Goal: Transaction & Acquisition: Download file/media

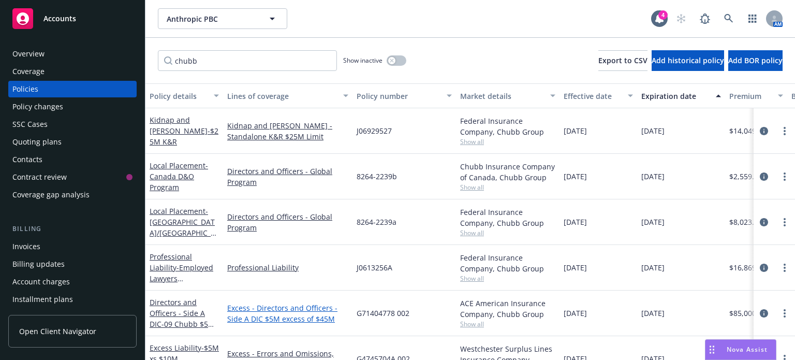
scroll to position [72, 0]
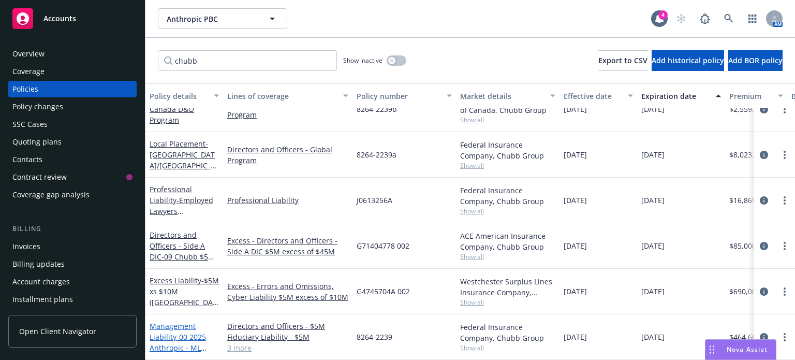
click at [170, 323] on link "Management Liability - 00 2025 Anthropic - ML Primary - Chubb" at bounding box center [178, 342] width 57 height 42
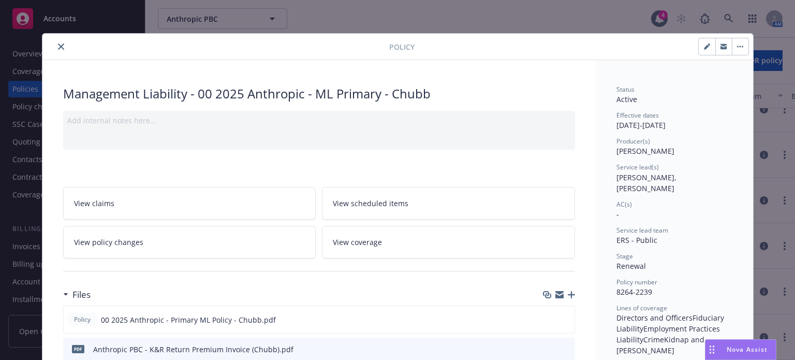
click at [58, 49] on icon "close" at bounding box center [61, 46] width 6 height 6
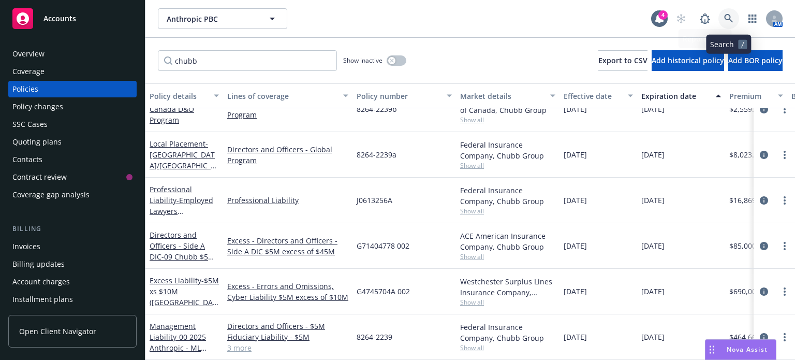
click at [729, 20] on icon at bounding box center [728, 18] width 9 height 9
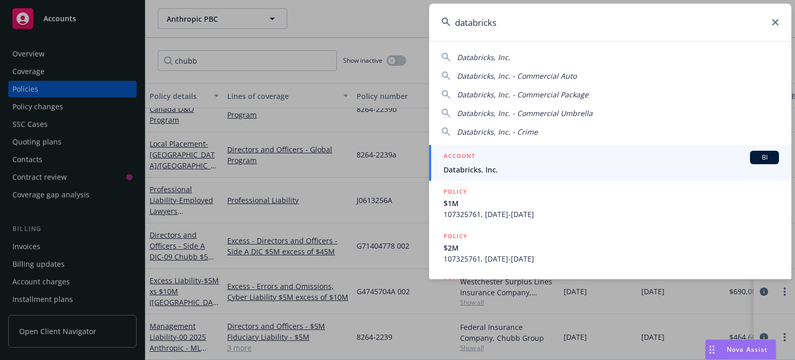
type input "databricks"
click at [484, 172] on span "Databricks, Inc." at bounding box center [612, 169] width 336 height 11
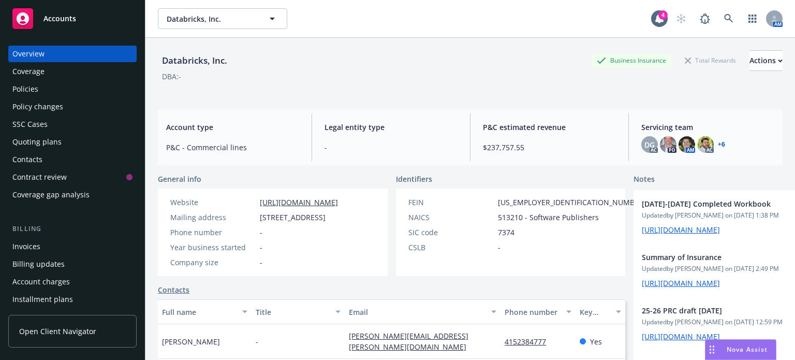
click at [26, 90] on div "Policies" at bounding box center [25, 89] width 26 height 17
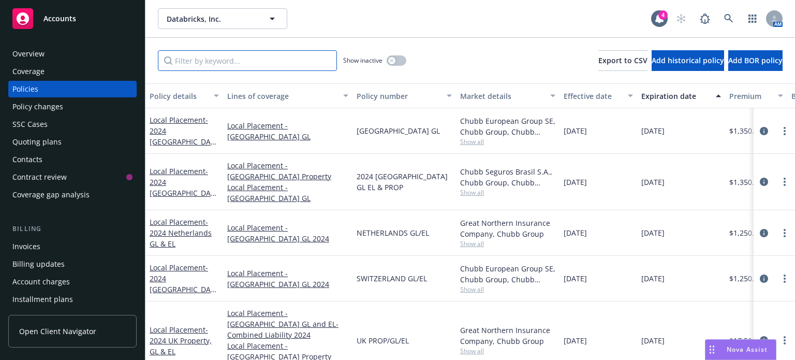
click at [209, 64] on input "Filter by keyword..." at bounding box center [247, 60] width 179 height 21
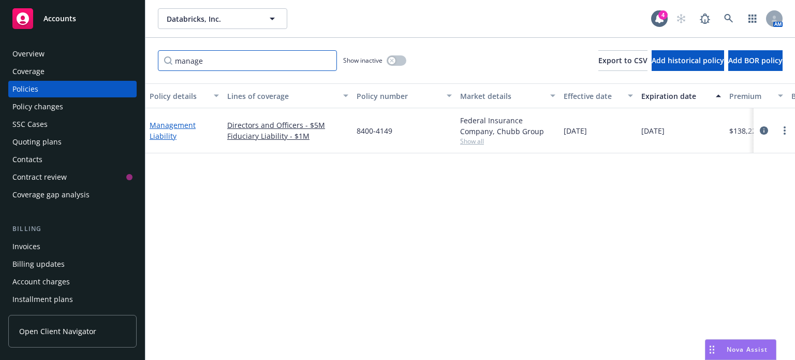
type input "manage"
click at [174, 129] on link "Management Liability" at bounding box center [173, 130] width 46 height 21
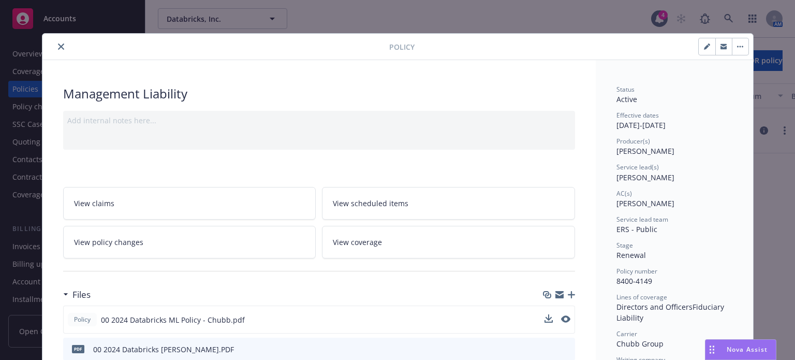
click at [179, 319] on span "00 2024 Databricks ML Policy - Chubb.pdf" at bounding box center [173, 319] width 144 height 11
click at [544, 316] on icon "download file" at bounding box center [548, 319] width 8 height 8
click at [58, 47] on icon "close" at bounding box center [61, 46] width 6 height 6
